Goal: Find specific page/section: Find specific page/section

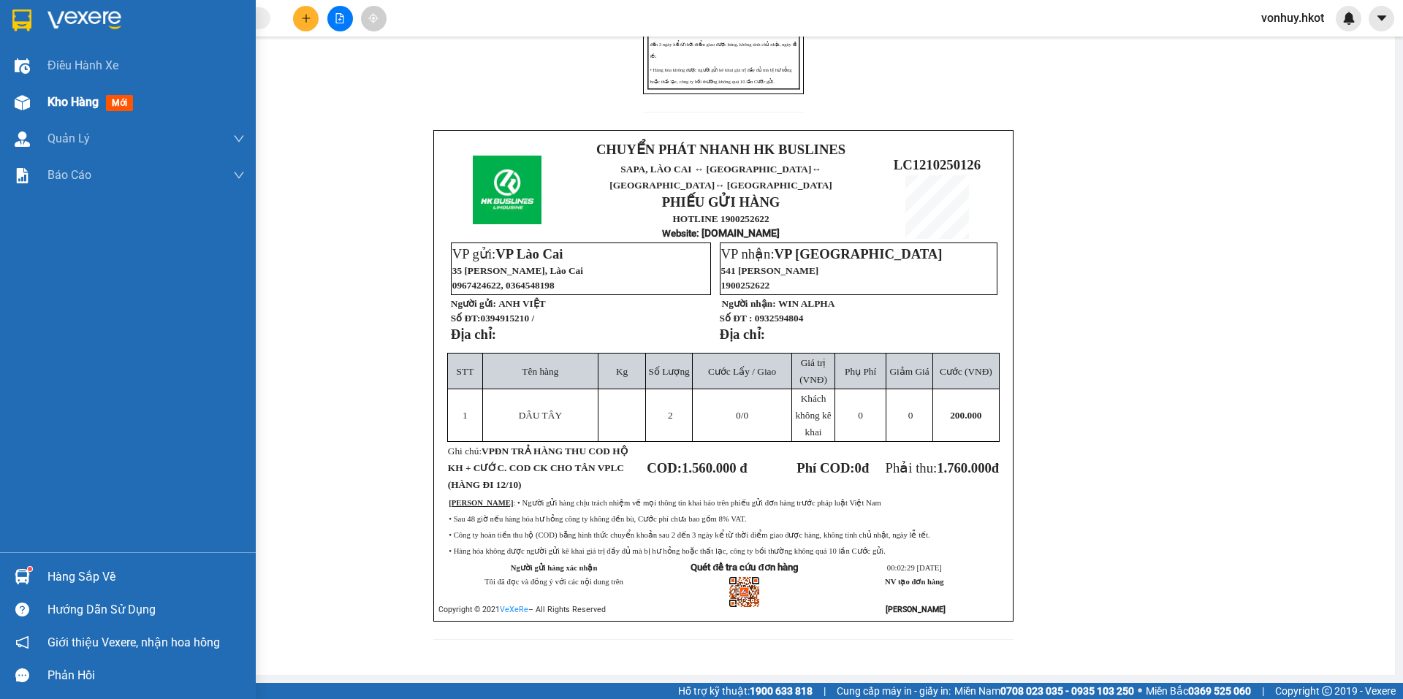
drag, startPoint x: 40, startPoint y: 98, endPoint x: 53, endPoint y: 102, distance: 13.6
click at [41, 97] on div "Kho hàng mới" at bounding box center [128, 102] width 256 height 37
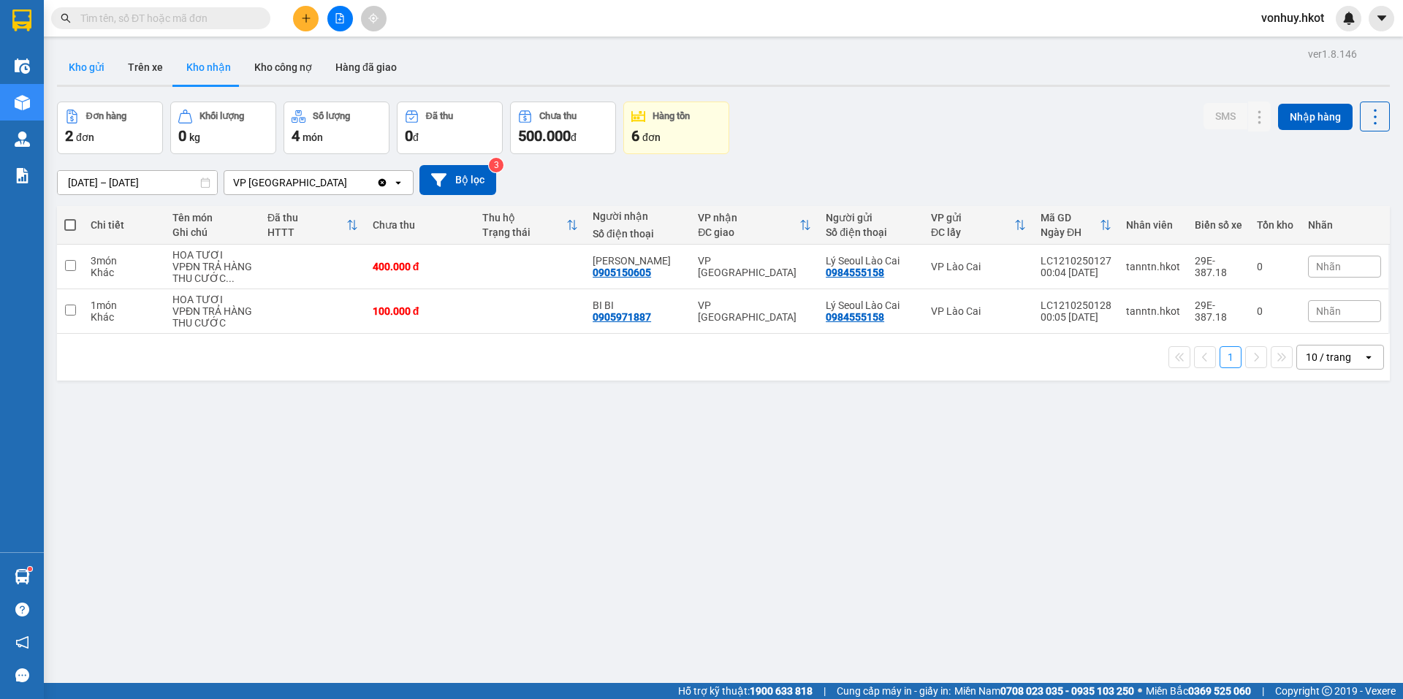
click at [91, 67] on button "Kho gửi" at bounding box center [86, 67] width 59 height 35
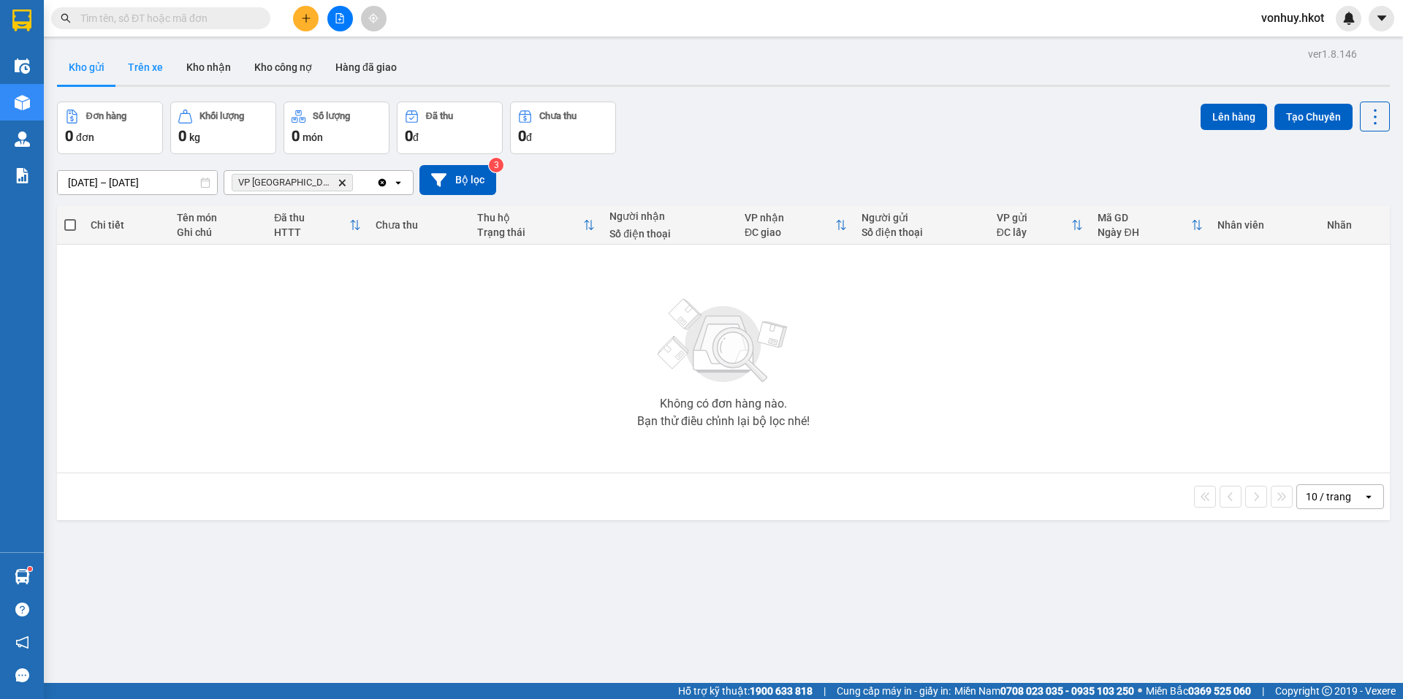
click at [152, 56] on button "Trên xe" at bounding box center [145, 67] width 58 height 35
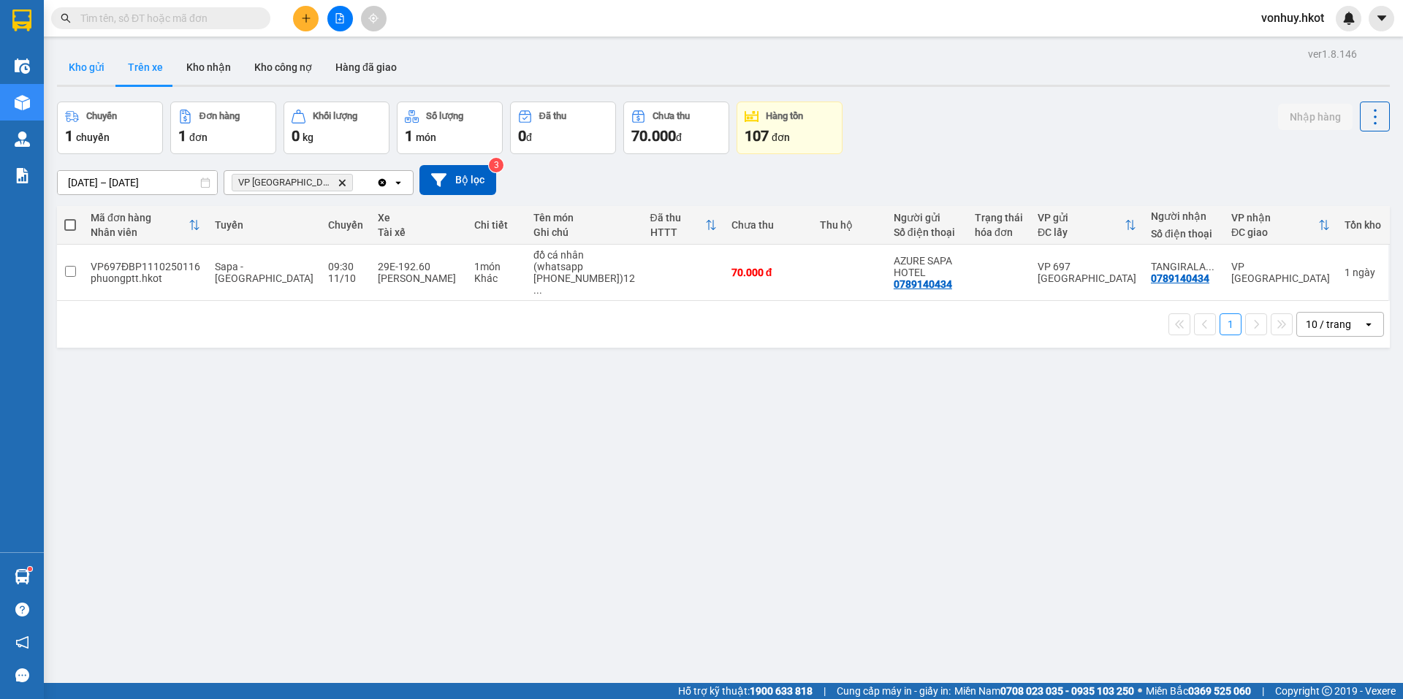
click at [92, 69] on button "Kho gửi" at bounding box center [86, 67] width 59 height 35
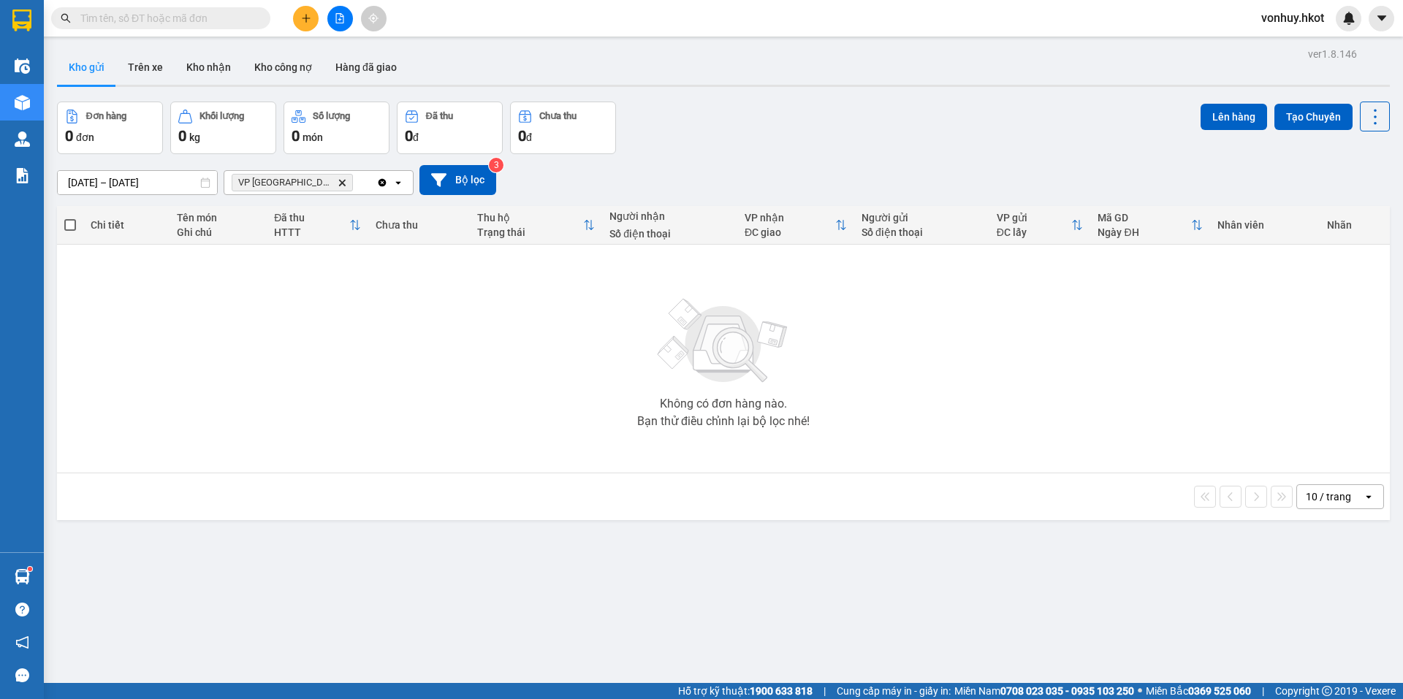
click at [159, 183] on input "[DATE] – [DATE]" at bounding box center [137, 182] width 159 height 23
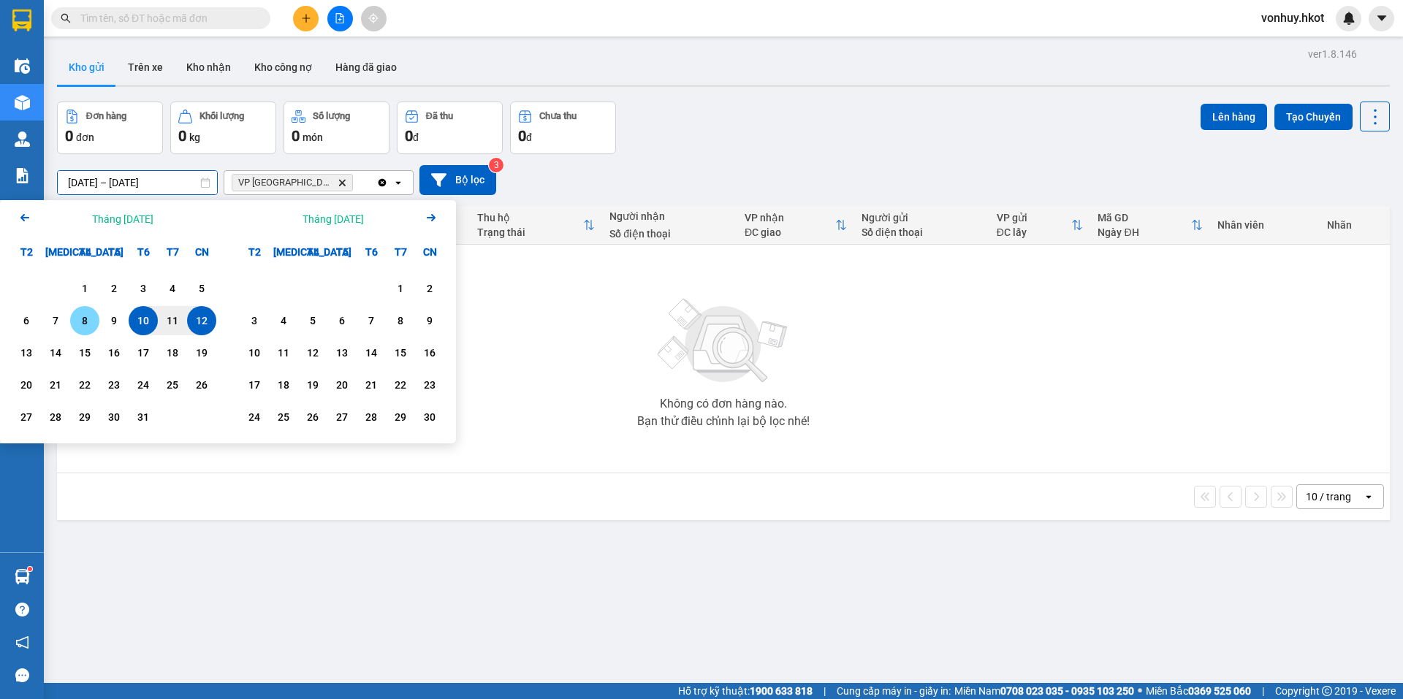
click at [85, 321] on div "8" at bounding box center [85, 321] width 20 height 18
click at [205, 326] on div "12" at bounding box center [201, 321] width 20 height 18
type input "[DATE] – [DATE]"
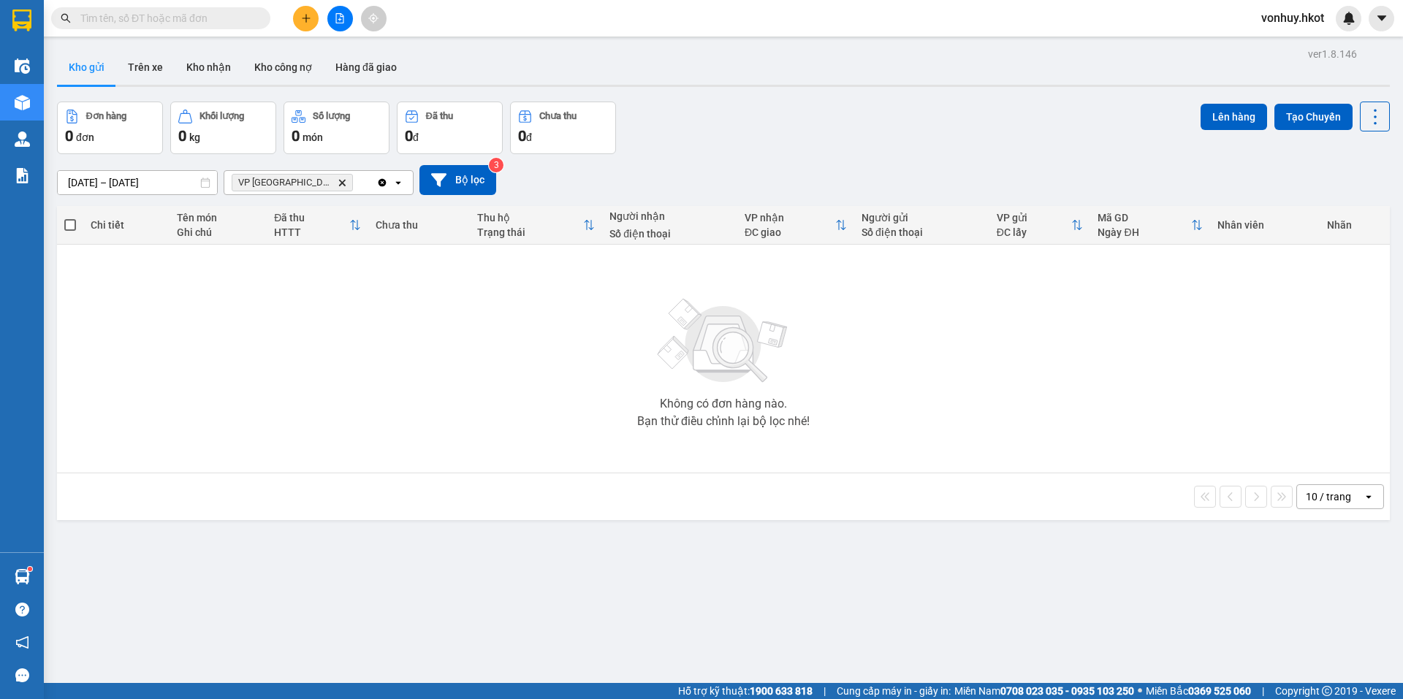
click at [339, 181] on icon "VP Đà Nẵng, close by backspace" at bounding box center [342, 182] width 7 height 7
click at [140, 68] on button "Trên xe" at bounding box center [145, 67] width 58 height 35
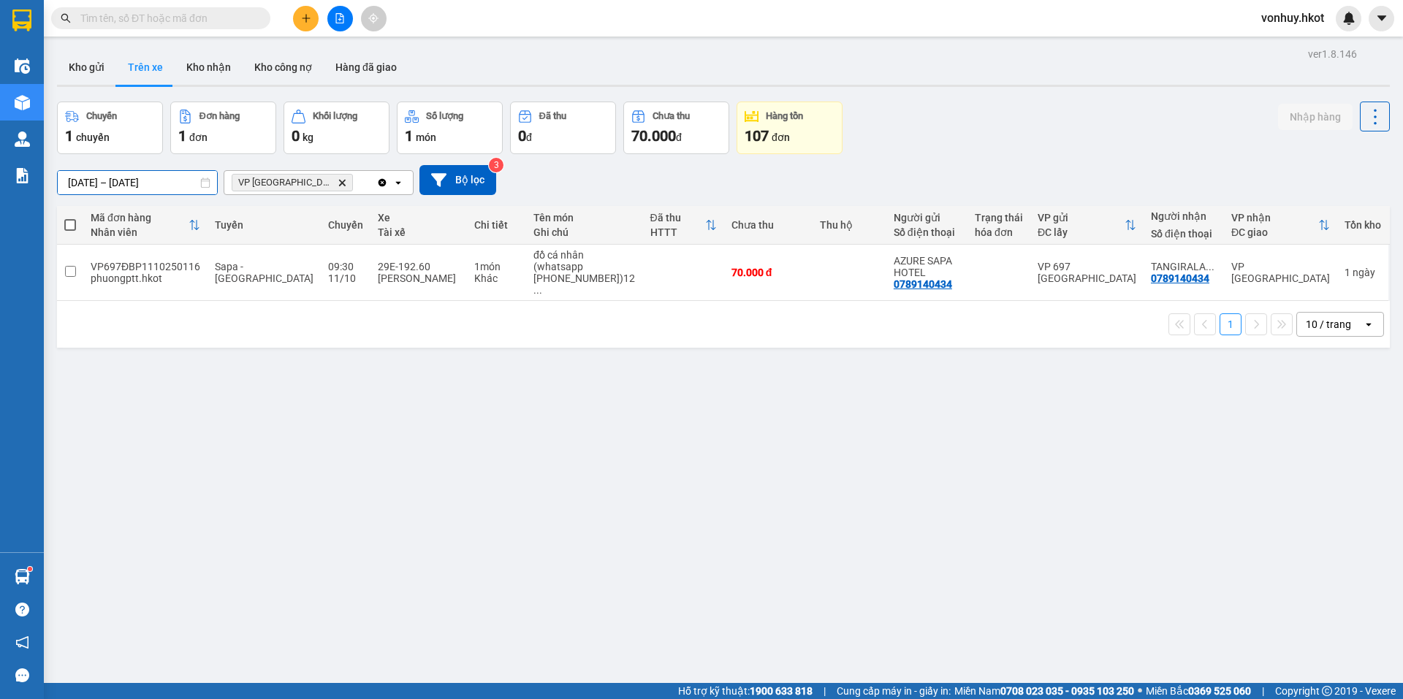
click at [131, 183] on input "[DATE] – [DATE]" at bounding box center [137, 182] width 159 height 23
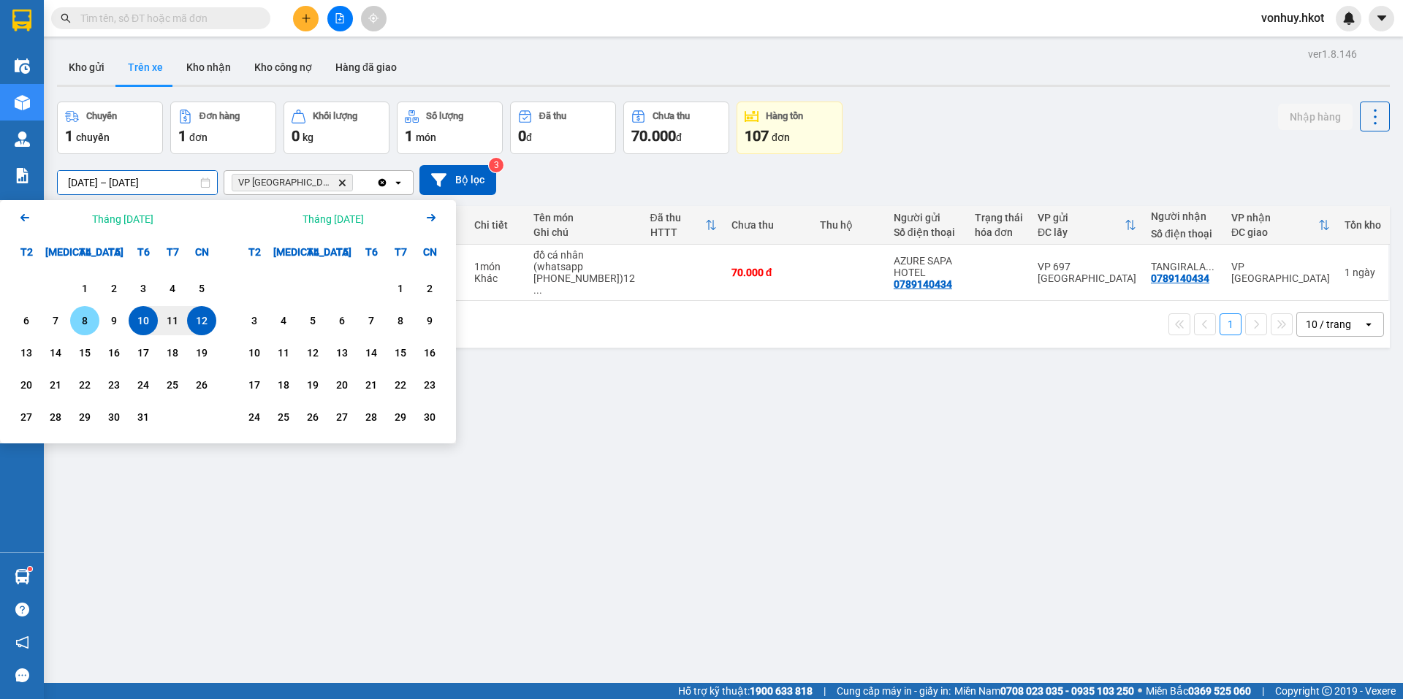
click at [92, 317] on div "8" at bounding box center [85, 321] width 20 height 18
click at [196, 311] on div "12" at bounding box center [201, 320] width 29 height 29
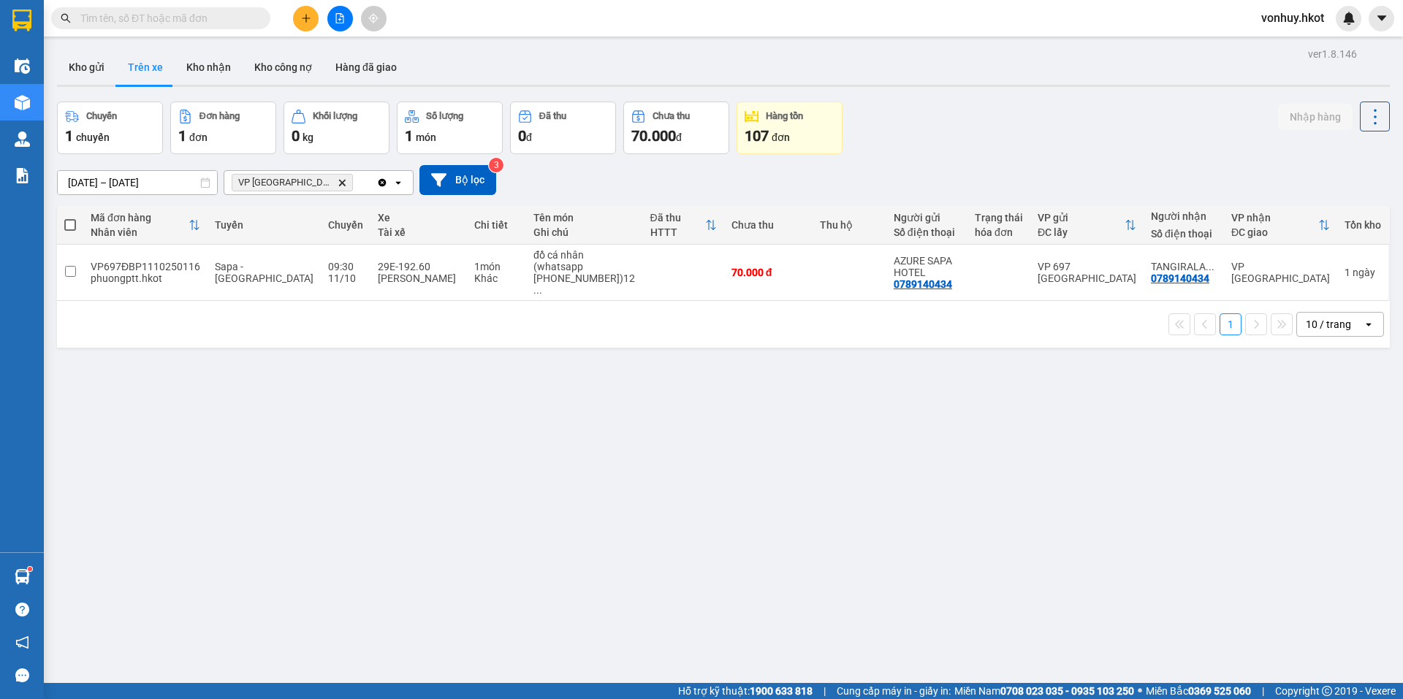
click at [338, 186] on icon "Delete" at bounding box center [342, 182] width 9 height 9
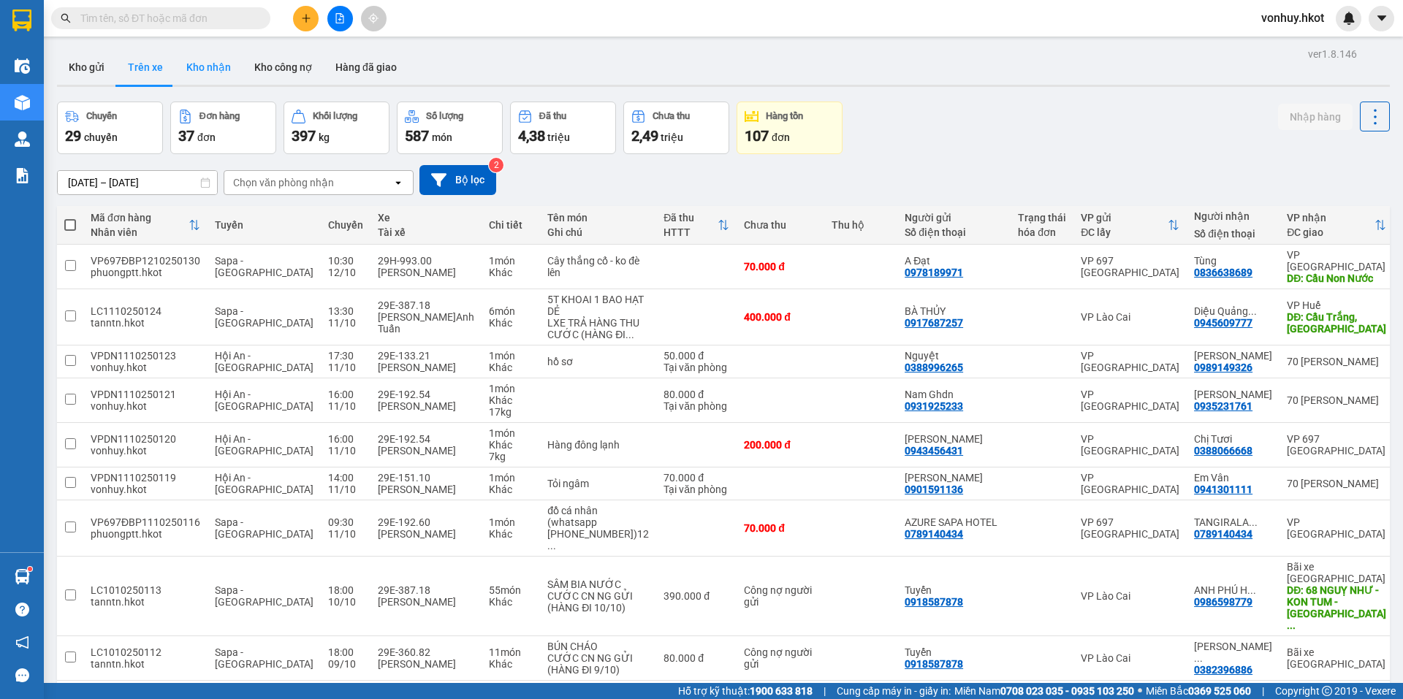
click at [213, 69] on button "Kho nhận" at bounding box center [209, 67] width 68 height 35
type input "[DATE] – [DATE]"
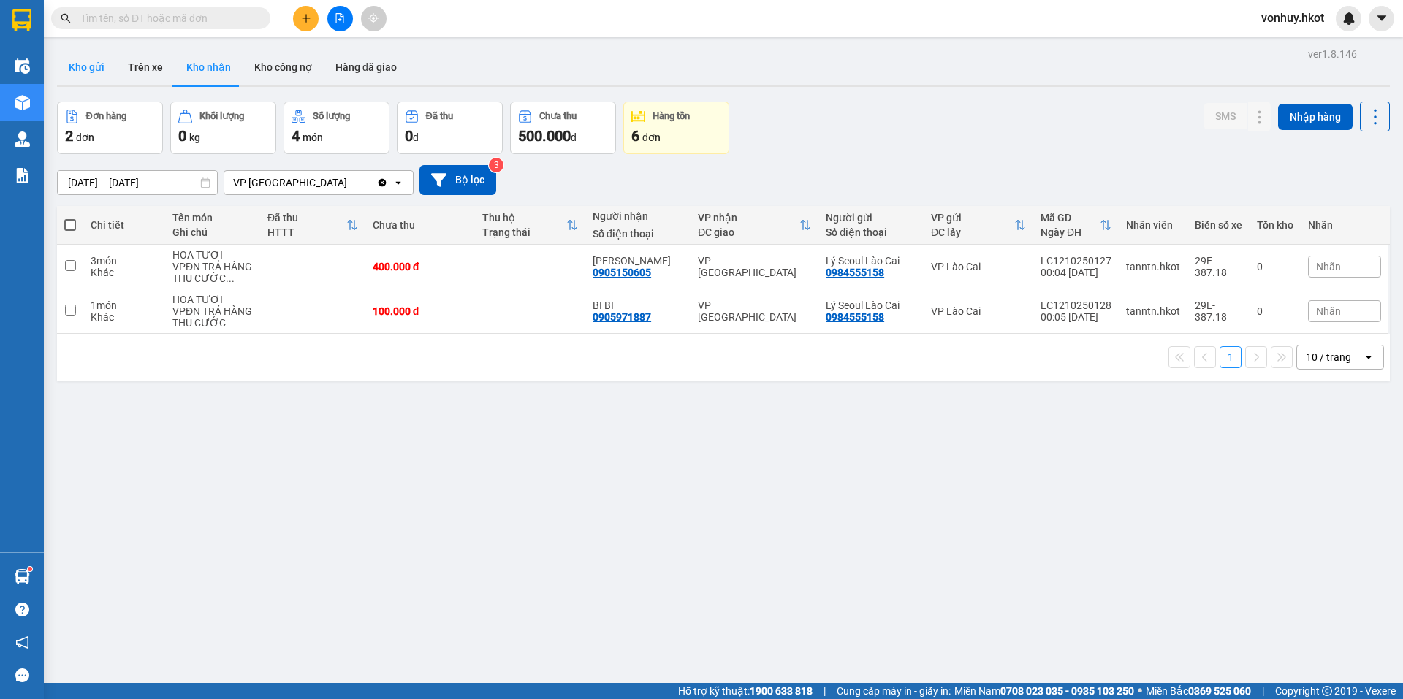
click at [86, 71] on button "Kho gửi" at bounding box center [86, 67] width 59 height 35
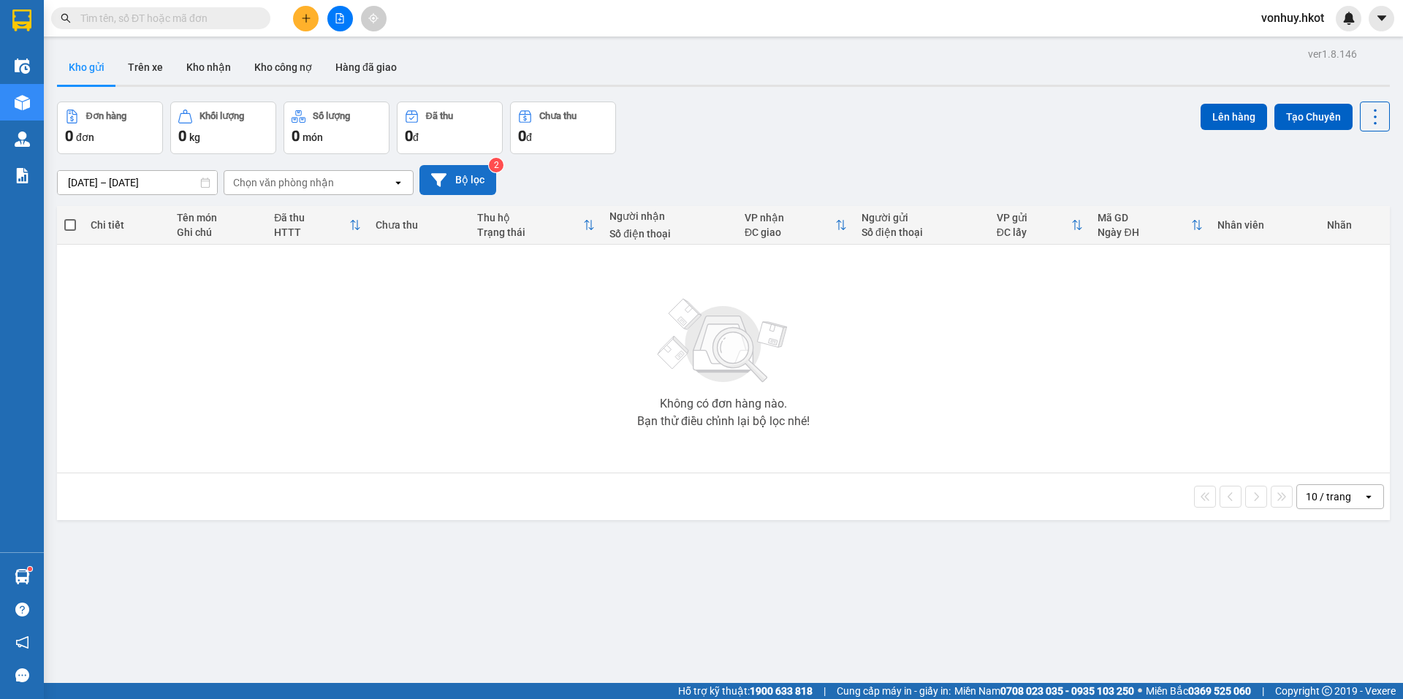
click at [455, 175] on button "Bộ lọc" at bounding box center [457, 180] width 77 height 30
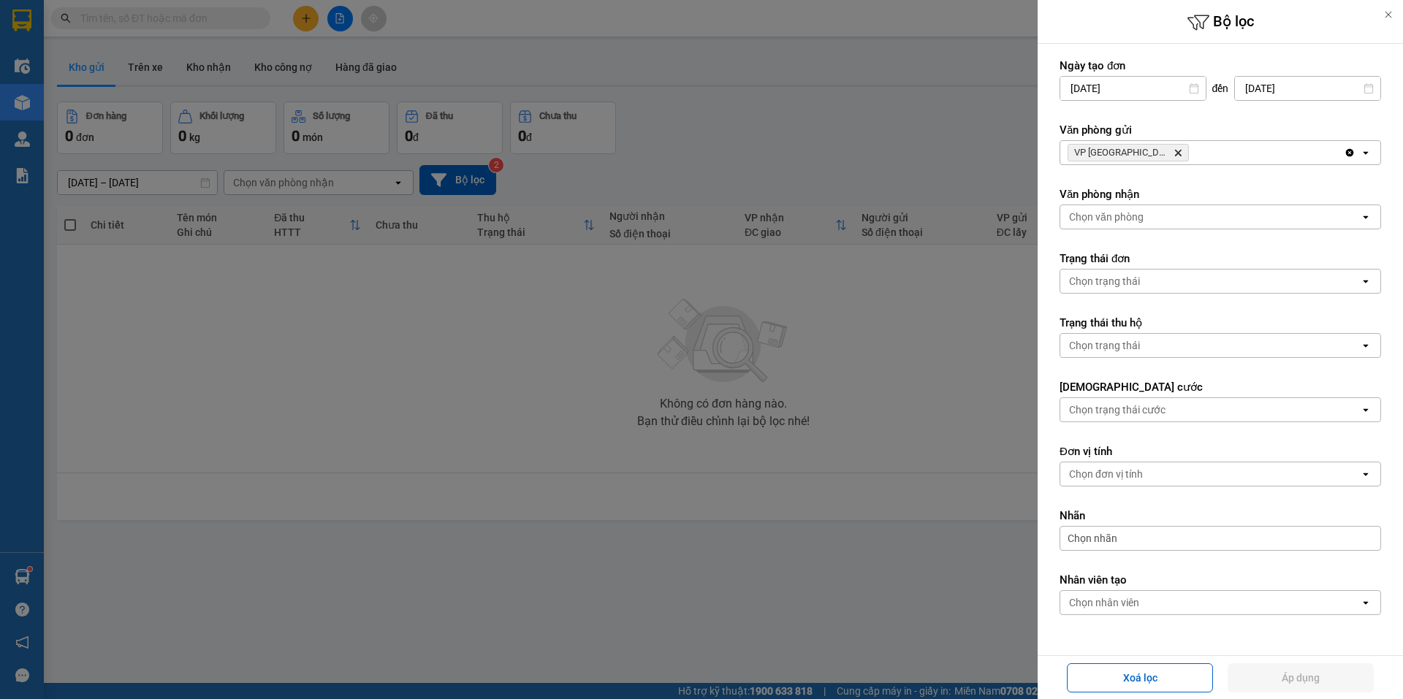
click at [1173, 152] on icon "Delete" at bounding box center [1177, 152] width 9 height 9
click at [1215, 153] on div "Chọn văn phòng" at bounding box center [1210, 152] width 300 height 23
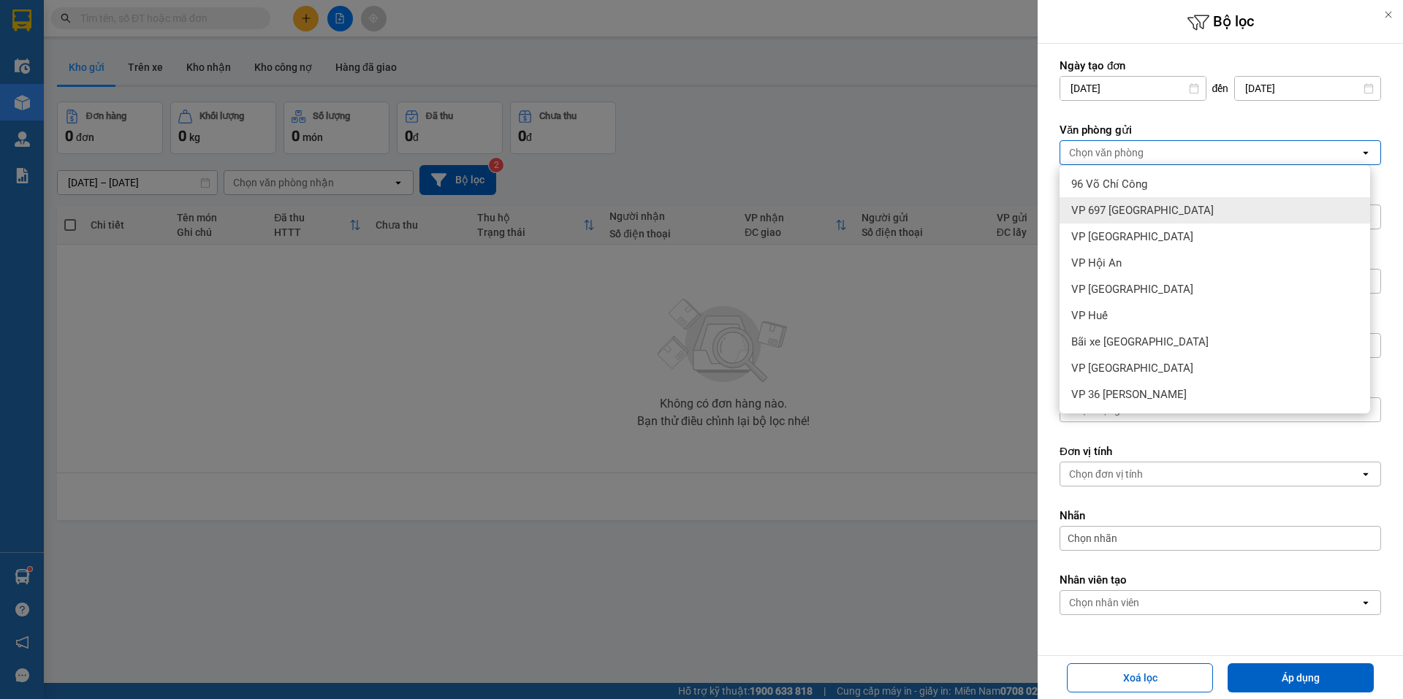
click at [981, 158] on div at bounding box center [701, 349] width 1403 height 699
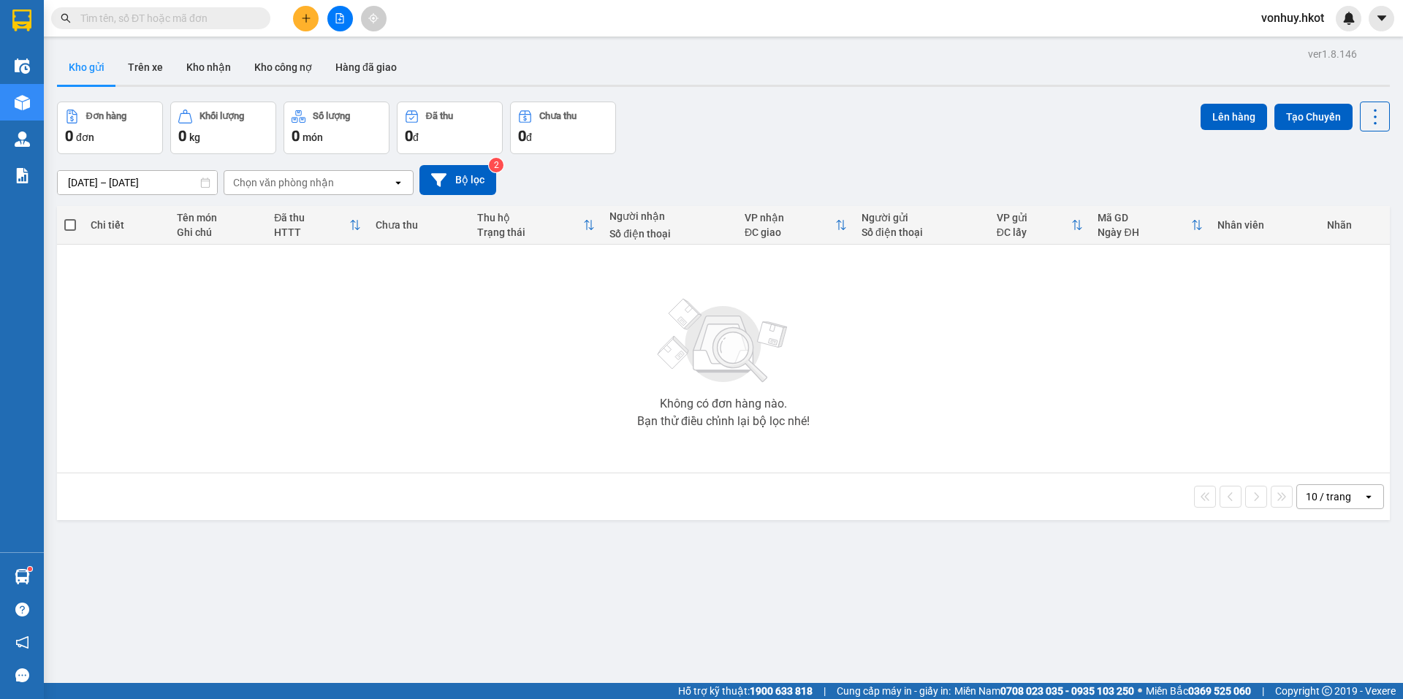
click at [216, 10] on input "text" at bounding box center [166, 18] width 172 height 16
